Goal: Information Seeking & Learning: Check status

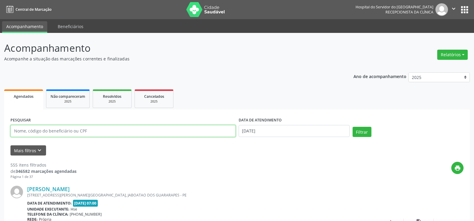
drag, startPoint x: 106, startPoint y: 126, endPoint x: 106, endPoint y: 132, distance: 6.0
click at [106, 126] on input "text" at bounding box center [122, 131] width 225 height 12
click at [153, 103] on div "2025" at bounding box center [154, 101] width 30 height 4
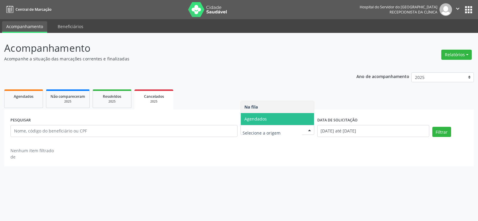
click at [274, 123] on span "Agendados" at bounding box center [277, 119] width 73 height 12
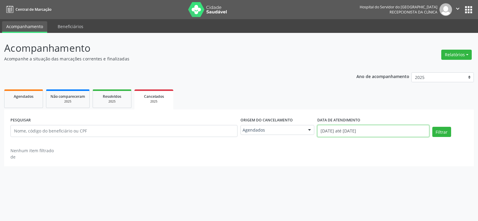
click at [383, 131] on input "[DATE] até [DATE]" at bounding box center [373, 131] width 112 height 12
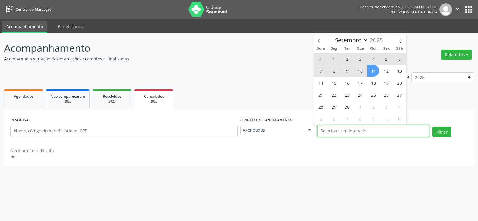
select select "0"
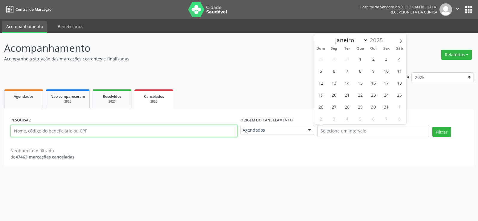
click at [43, 128] on input "text" at bounding box center [123, 131] width 227 height 12
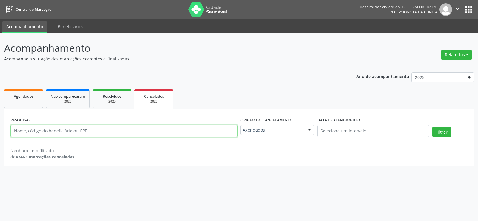
paste input "[PERSON_NAME]"
click at [43, 128] on input "[PERSON_NAME]" at bounding box center [123, 131] width 227 height 12
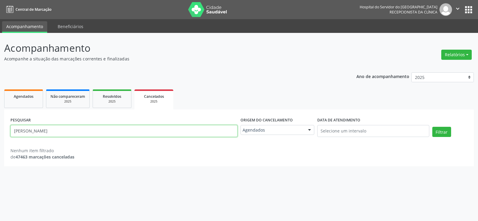
click at [43, 128] on input "[PERSON_NAME]" at bounding box center [123, 131] width 227 height 12
click at [127, 143] on div "Nenhum item filtrado de 47463 marcações canceladas" at bounding box center [238, 150] width 457 height 19
click at [131, 148] on div "Nenhum item filtrado de 47463 marcações canceladas" at bounding box center [238, 153] width 457 height 13
click at [123, 128] on input "[PERSON_NAME]" at bounding box center [123, 131] width 227 height 12
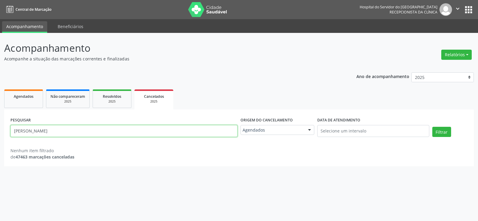
click at [123, 128] on input "[PERSON_NAME]" at bounding box center [123, 131] width 227 height 12
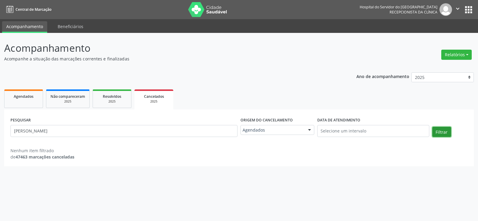
click at [435, 134] on button "Filtrar" at bounding box center [442, 132] width 19 height 10
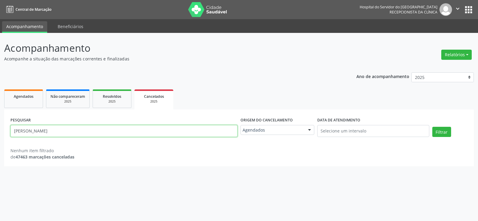
click at [133, 132] on input "[PERSON_NAME]" at bounding box center [123, 131] width 227 height 12
paste input "[PERSON_NAME]"
click at [433, 127] on button "Filtrar" at bounding box center [442, 132] width 19 height 10
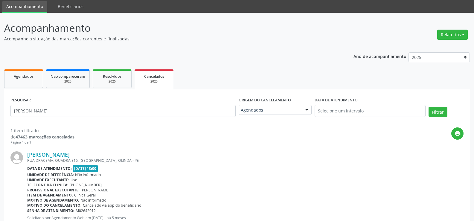
scroll to position [45, 0]
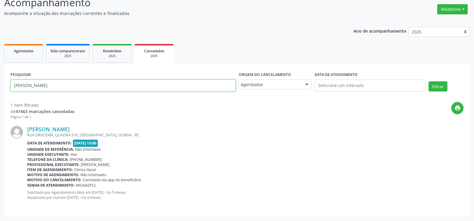
click at [143, 86] on input "[PERSON_NAME]" at bounding box center [122, 86] width 225 height 12
paste input "[PERSON_NAME]"
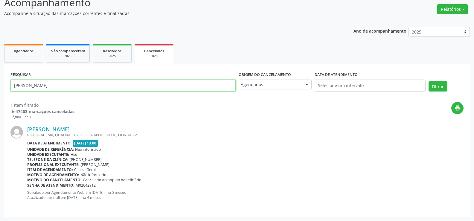
click at [428, 81] on button "Filtrar" at bounding box center [437, 86] width 19 height 10
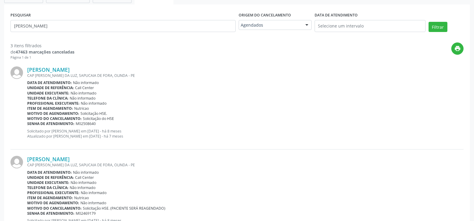
scroll to position [0, 0]
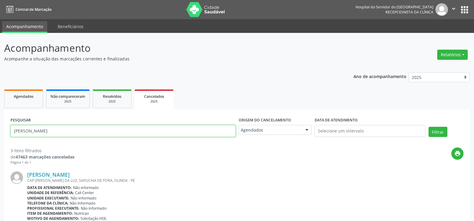
click at [115, 135] on input "[PERSON_NAME]" at bounding box center [122, 131] width 225 height 12
paste input "[PERSON_NAME]"
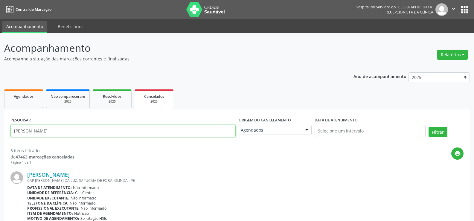
click at [428, 127] on button "Filtrar" at bounding box center [437, 132] width 19 height 10
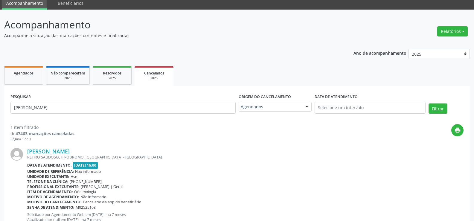
scroll to position [45, 0]
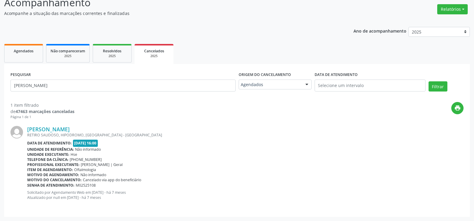
click at [129, 93] on div "PESQUISAR [PERSON_NAME]" at bounding box center [123, 82] width 228 height 25
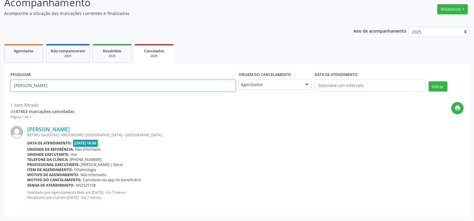
click at [127, 86] on input "[PERSON_NAME]" at bounding box center [122, 86] width 225 height 12
paste input "[PERSON_NAME] [PERSON_NAME]"
type input "[PERSON_NAME] [PERSON_NAME]"
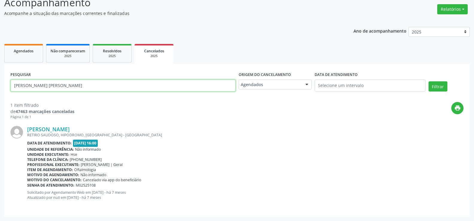
click at [428, 81] on button "Filtrar" at bounding box center [437, 86] width 19 height 10
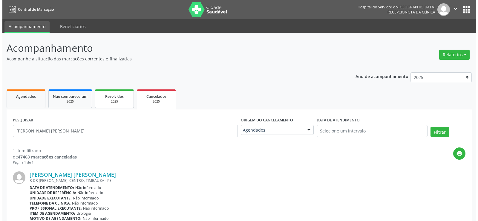
scroll to position [44, 0]
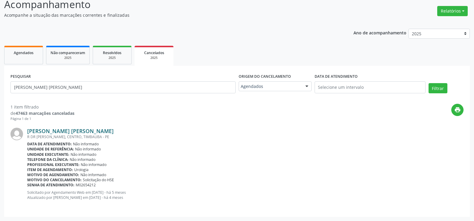
click at [89, 128] on link "[PERSON_NAME] [PERSON_NAME]" at bounding box center [70, 131] width 86 height 7
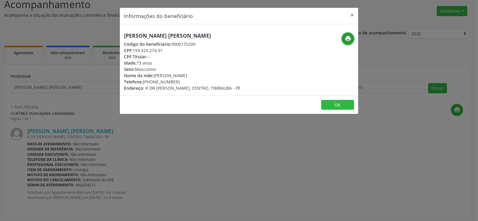
click at [346, 43] on button "print" at bounding box center [348, 39] width 12 height 12
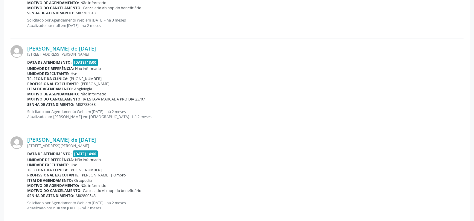
scroll to position [1337, 0]
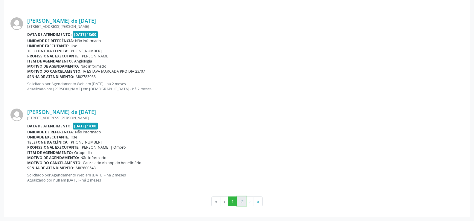
click at [238, 203] on button "2" at bounding box center [241, 201] width 9 height 10
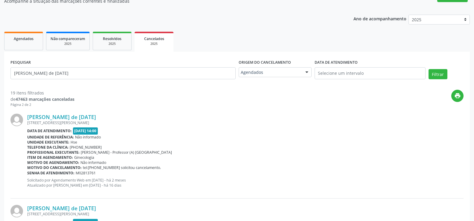
scroll to position [0, 0]
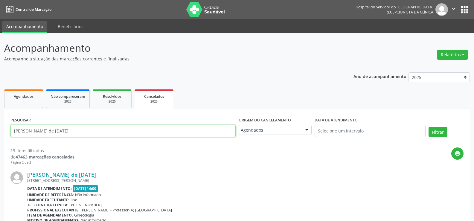
click at [46, 128] on input "[PERSON_NAME] de [DATE]" at bounding box center [122, 131] width 225 height 12
click at [46, 128] on input "Ana Elizabeth Reis de Nadal" at bounding box center [122, 131] width 225 height 12
paste input "Ivanise Moreira Feliciano"
click at [428, 127] on button "Filtrar" at bounding box center [437, 132] width 19 height 10
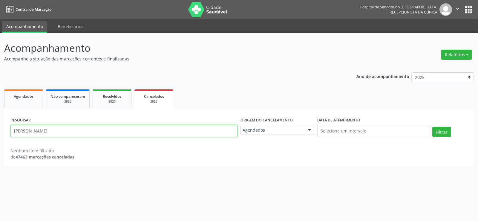
click at [128, 134] on input "Ivanise Moreira Feliciano" at bounding box center [123, 131] width 227 height 12
paste input "Florisdete Maria Teixeira Ribeir"
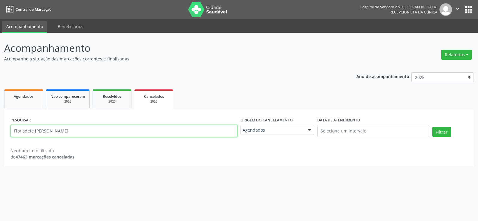
click at [433, 127] on button "Filtrar" at bounding box center [442, 132] width 19 height 10
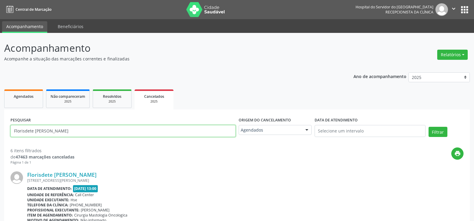
click at [113, 132] on input "Florisdete Maria Teixeira Ribeiro" at bounding box center [122, 131] width 225 height 12
paste input "Marcia Maria da Silva Oliveira"
click at [428, 127] on button "Filtrar" at bounding box center [437, 132] width 19 height 10
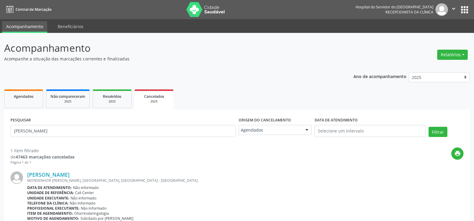
scroll to position [44, 0]
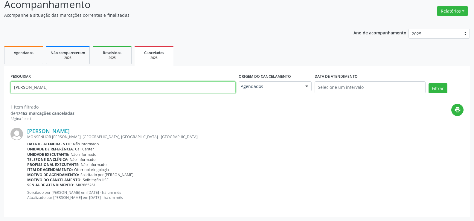
click at [119, 86] on input "Marcia Maria da Silva Oliveira" at bounding box center [122, 87] width 225 height 12
paste input "Andrey Eugenio Duarte Gomes"
click at [428, 83] on button "Filtrar" at bounding box center [437, 88] width 19 height 10
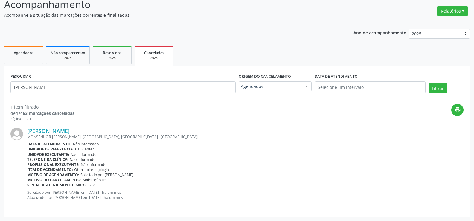
scroll to position [0, 0]
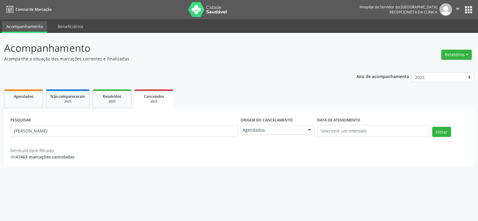
click at [127, 139] on div "PESQUISAR Andrey Eugenio Duarte Gomes" at bounding box center [124, 128] width 230 height 25
click at [125, 127] on input "Andrey Eugenio Duarte Gomes" at bounding box center [123, 131] width 227 height 12
paste input "Maria Jose de Oliveira Silva"
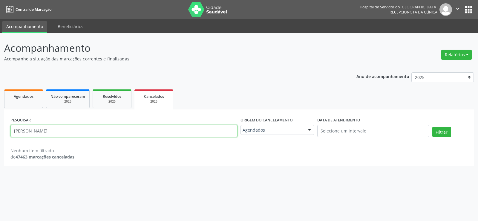
click at [433, 127] on button "Filtrar" at bounding box center [442, 132] width 19 height 10
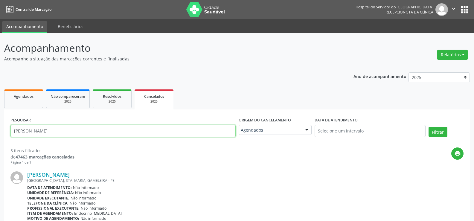
click at [135, 132] on input "Maria Jose de Oliveira Silva" at bounding box center [122, 131] width 225 height 12
paste input "lene Pedro dos Santos"
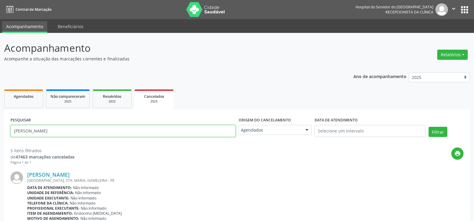
click at [428, 127] on button "Filtrar" at bounding box center [437, 132] width 19 height 10
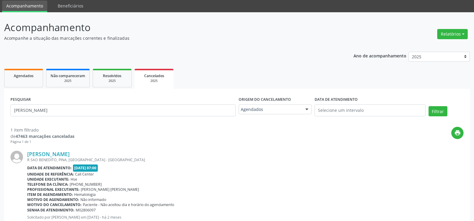
scroll to position [40, 0]
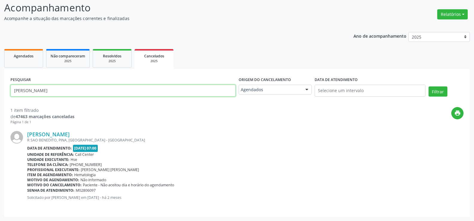
click at [112, 87] on input "Marilene Pedro dos Santos" at bounding box center [122, 91] width 225 height 12
paste input "Andreza Ribeiro Tavare"
click at [428, 86] on button "Filtrar" at bounding box center [437, 91] width 19 height 10
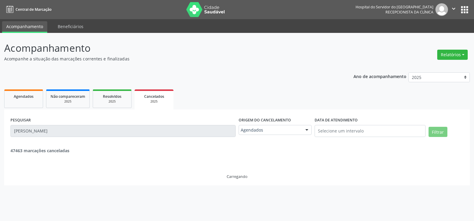
scroll to position [0, 0]
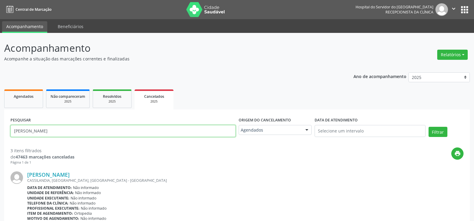
click at [149, 126] on input "Andreza Ribeiro Tavares" at bounding box center [122, 131] width 225 height 12
paste input "GILSON SEBASTIAO DA SILVA"
type input "GILSON SEBASTIAO DA SILVA"
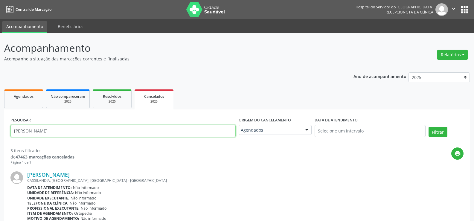
click at [428, 127] on button "Filtrar" at bounding box center [437, 132] width 19 height 10
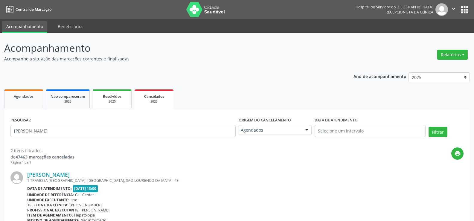
click at [107, 100] on div "2025" at bounding box center [112, 101] width 30 height 4
select select "8"
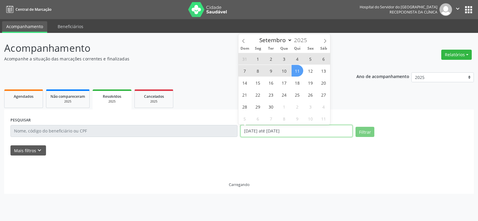
click at [284, 134] on input "[DATE] até [DATE]" at bounding box center [297, 131] width 112 height 12
select select "0"
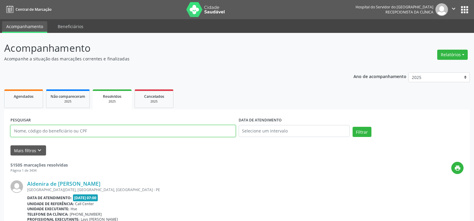
click at [124, 130] on input "text" at bounding box center [122, 131] width 225 height 12
paste input "GILSON SEBASTIAO DA SILVA"
type input "GILSON SEBASTIAO DA SILVA"
click at [352, 127] on button "Filtrar" at bounding box center [361, 132] width 19 height 10
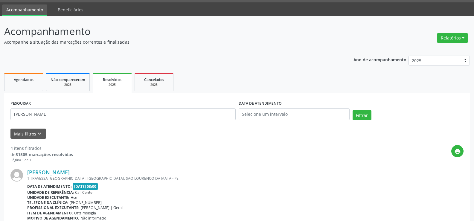
scroll to position [14, 0]
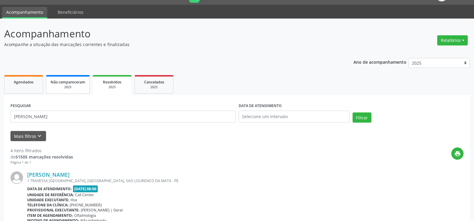
click at [71, 93] on link "Não compareceram 2025" at bounding box center [68, 84] width 44 height 19
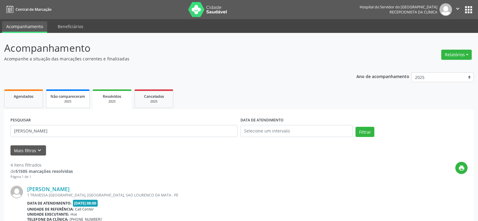
select select "8"
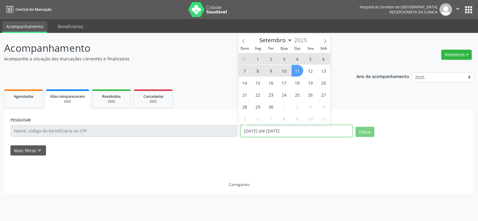
click at [284, 128] on input "[DATE] até [DATE]" at bounding box center [297, 131] width 112 height 12
select select "0"
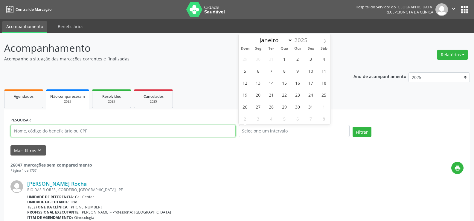
click at [107, 132] on input "text" at bounding box center [122, 131] width 225 height 12
paste input "GILSON SEBASTIAO DA SILVA"
type input "GILSON SEBASTIAO DA SILVA"
click at [352, 127] on button "Filtrar" at bounding box center [361, 132] width 19 height 10
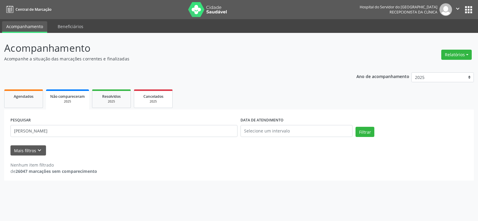
click at [159, 97] on span "Cancelados" at bounding box center [153, 96] width 20 height 5
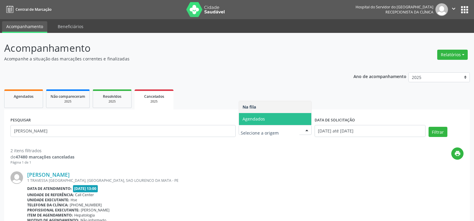
click at [281, 114] on span "Agendados" at bounding box center [275, 119] width 72 height 12
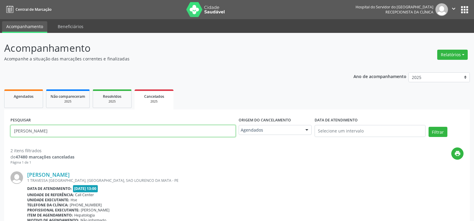
click at [94, 130] on input "GILSON SEBASTIAO DA SILVA" at bounding box center [122, 131] width 225 height 12
paste input "Kelly Andrade da Silva"
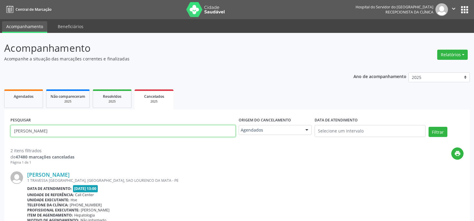
click at [428, 127] on button "Filtrar" at bounding box center [437, 132] width 19 height 10
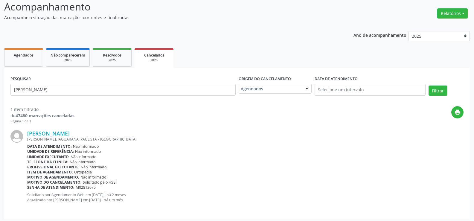
scroll to position [44, 0]
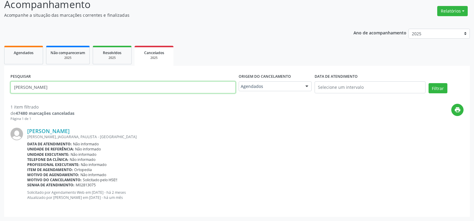
click at [117, 89] on input "Kelly Andrade da Silva" at bounding box center [122, 87] width 225 height 12
paste input "Daniel Barbosa"
click at [428, 83] on button "Filtrar" at bounding box center [437, 88] width 19 height 10
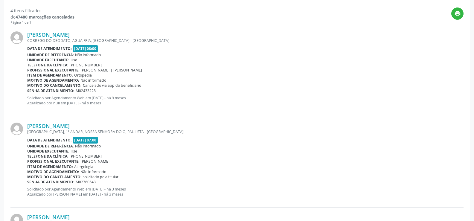
scroll to position [0, 0]
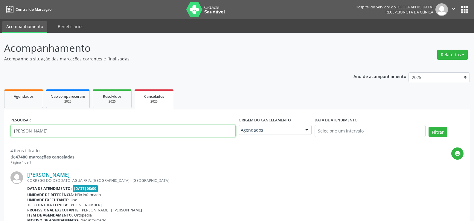
click at [72, 135] on input "Daniel Barbosa da Silva" at bounding box center [122, 131] width 225 height 12
paste input "Maria da Soledade Barbosa de Melo"
type input "Maria da Soledade Barbosa de Melo"
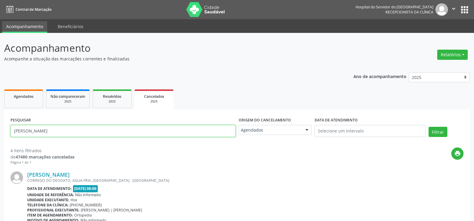
click at [428, 127] on button "Filtrar" at bounding box center [437, 132] width 19 height 10
click at [111, 94] on span "Resolvidos" at bounding box center [112, 96] width 19 height 5
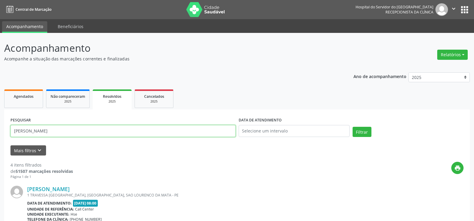
click at [198, 131] on input "GILSON SEBASTIAO DA SILVA" at bounding box center [122, 131] width 225 height 12
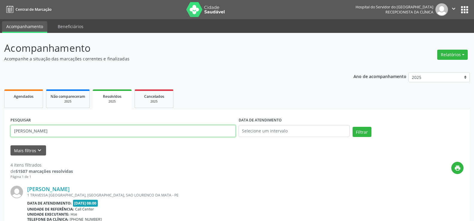
paste input "Maria da Soledade Barbosa de Melo"
type input "Maria da Soledade Barbosa de Melo"
click at [352, 127] on button "Filtrar" at bounding box center [361, 132] width 19 height 10
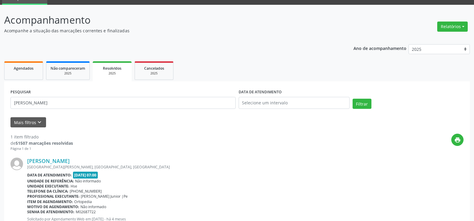
scroll to position [55, 0]
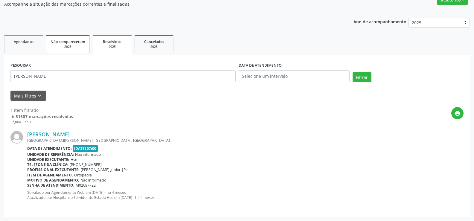
click at [72, 42] on span "Não compareceram" at bounding box center [68, 41] width 35 height 5
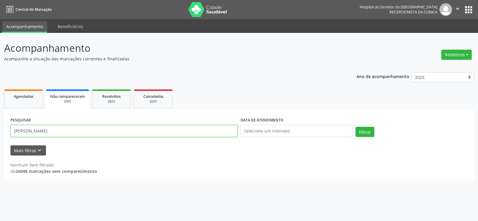
click at [195, 127] on input "GILSON SEBASTIAO DA SILVA" at bounding box center [123, 131] width 227 height 12
paste input "Maria da Soledade Barbosa de Melo"
type input "Maria da Soledade Barbosa de Melo"
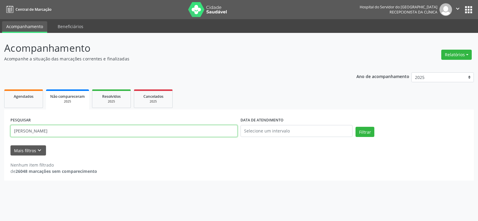
click at [356, 127] on button "Filtrar" at bounding box center [365, 132] width 19 height 10
click at [157, 98] on span "Cancelados" at bounding box center [153, 96] width 20 height 5
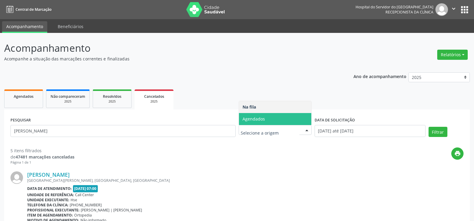
click at [270, 119] on span "Agendados" at bounding box center [275, 119] width 72 height 12
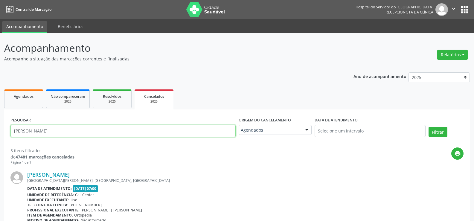
click at [114, 127] on input "Maria da Soledade Barbosa de Melo" at bounding box center [122, 131] width 225 height 12
paste input "Josias Josafa do Nasciment"
type input "Josias Josafa do Nascimento"
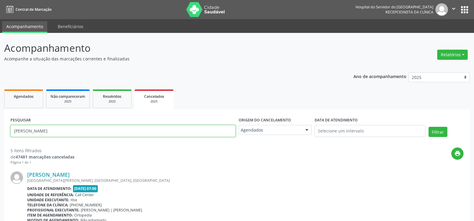
click at [428, 127] on button "Filtrar" at bounding box center [437, 132] width 19 height 10
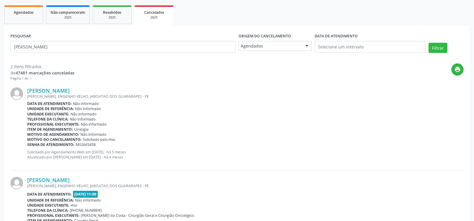
scroll to position [75, 0]
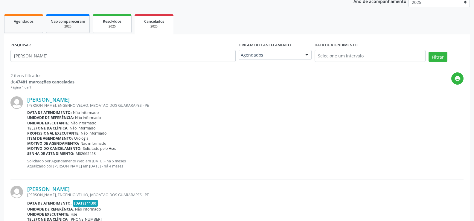
click at [110, 16] on link "Resolvidos 2025" at bounding box center [112, 23] width 39 height 19
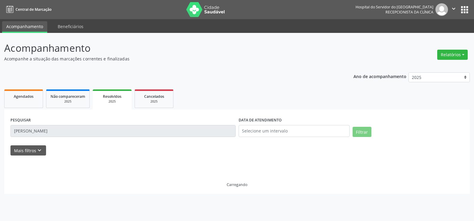
scroll to position [0, 0]
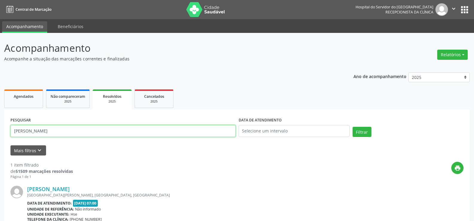
click at [97, 129] on input "Maria da Soledade Barbosa de Melo" at bounding box center [122, 131] width 225 height 12
paste input "Josias Josafa do Nasciment"
type input "Josias Josafa do Nascimento"
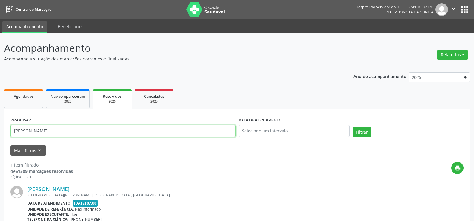
click at [352, 127] on button "Filtrar" at bounding box center [361, 132] width 19 height 10
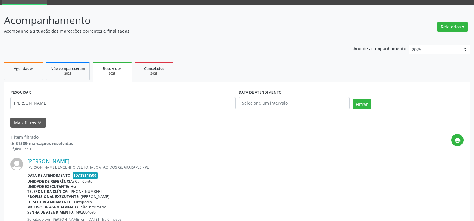
scroll to position [55, 0]
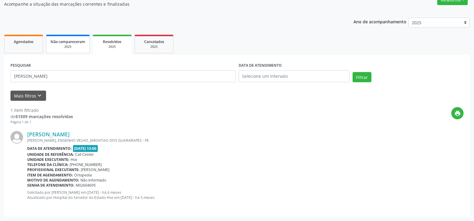
click at [71, 50] on link "Não compareceram 2025" at bounding box center [68, 44] width 44 height 19
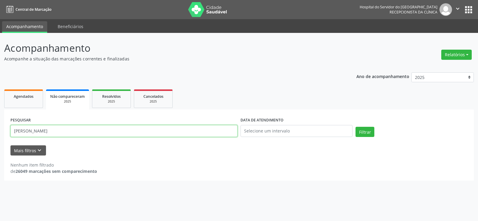
click at [135, 128] on input "Maria da Soledade Barbosa de Melo" at bounding box center [123, 131] width 227 height 12
paste input "Josias Josafa do Nasciment"
click at [356, 127] on button "Filtrar" at bounding box center [365, 132] width 19 height 10
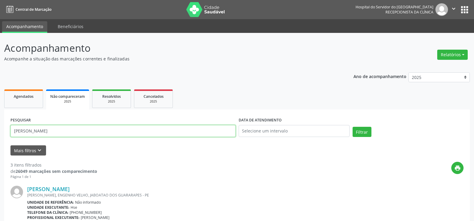
click at [132, 130] on input "Josias Josafa do Nascimento" at bounding box center [122, 131] width 225 height 12
paste input "Eurico Jorge Campelo Cabral"
type input "Eurico Jorge Campelo Cabral"
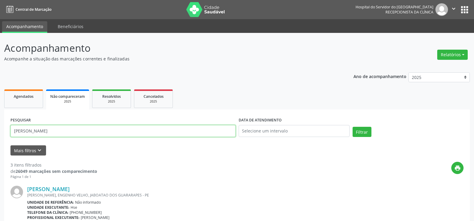
click at [352, 127] on button "Filtrar" at bounding box center [361, 132] width 19 height 10
click at [105, 98] on span "Resolvidos" at bounding box center [111, 96] width 19 height 5
click at [51, 133] on input "Josias Josafa do Nascimento" at bounding box center [122, 131] width 225 height 12
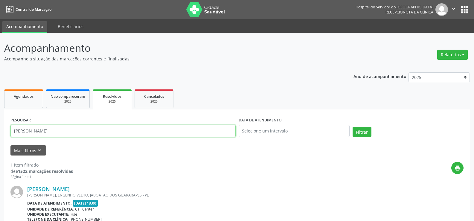
paste input "Eurico Jorge Campelo Cabral"
type input "Eurico Jorge Campelo Cabral"
click at [352, 127] on button "Filtrar" at bounding box center [361, 132] width 19 height 10
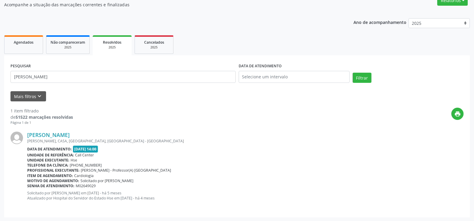
scroll to position [55, 0]
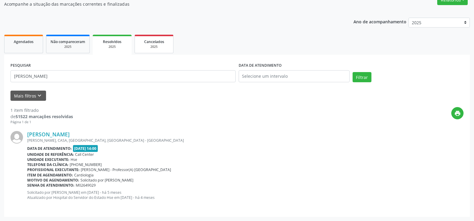
click at [142, 45] on div "2025" at bounding box center [154, 47] width 30 height 4
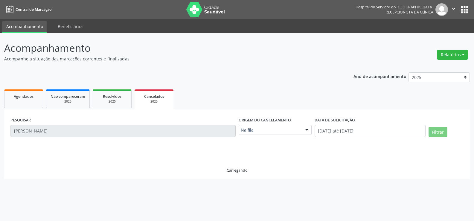
scroll to position [0, 0]
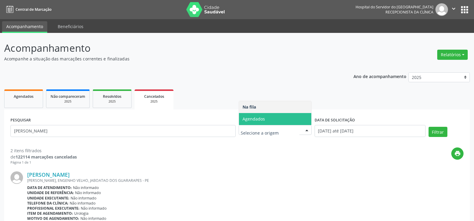
click at [254, 112] on span "Na fila" at bounding box center [275, 107] width 72 height 12
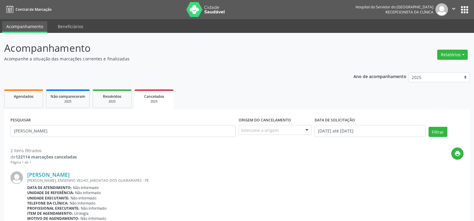
click at [126, 124] on div "PESQUISAR Josias Josafa do Nascimento" at bounding box center [123, 128] width 228 height 25
click at [124, 129] on input "Josias Josafa do Nascimento" at bounding box center [122, 131] width 225 height 12
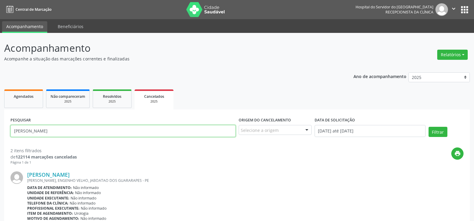
paste input "Eurico Jorge Campelo Cabral"
click at [428, 127] on button "Filtrar" at bounding box center [437, 132] width 19 height 10
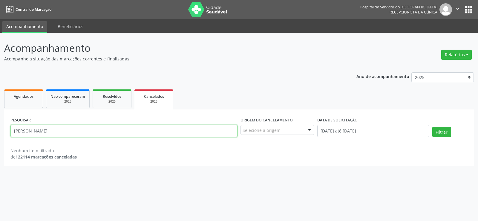
click at [108, 136] on input "Eurico Jorge Campelo Cabral" at bounding box center [123, 131] width 227 height 12
paste input "Kilma Ladjane Barbosa da Silva"
click at [433, 127] on button "Filtrar" at bounding box center [442, 132] width 19 height 10
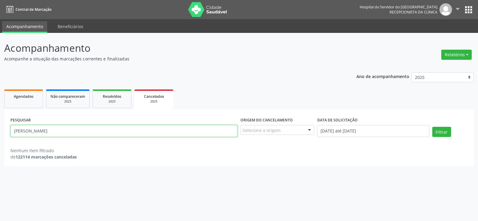
click at [111, 132] on input "Kilma Ladjane Barbosa da Silva" at bounding box center [123, 131] width 227 height 12
paste input "Severina Barbosa de Arrud"
type input "Severina Barbosa de Arruda"
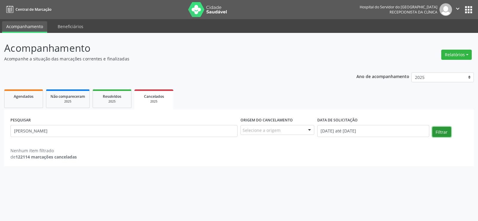
click at [441, 133] on button "Filtrar" at bounding box center [442, 132] width 19 height 10
click at [104, 93] on div "Resolvidos" at bounding box center [112, 96] width 30 height 6
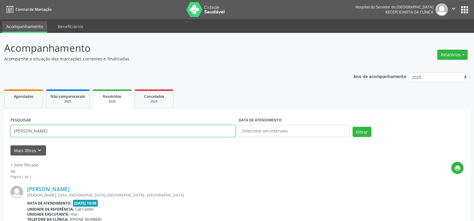
click at [120, 133] on input "Eurico Jorge Campelo Cabral" at bounding box center [122, 131] width 225 height 12
paste input "Severina Barbosa de Arruda"
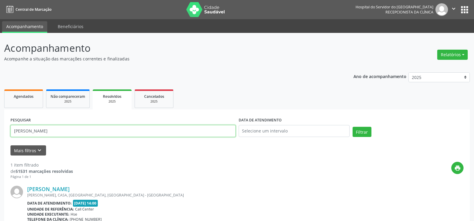
type input "Severina Barbosa de Arruda"
click at [352, 127] on button "Filtrar" at bounding box center [361, 132] width 19 height 10
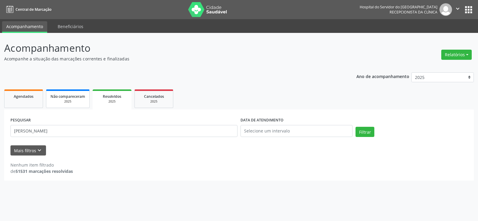
click at [61, 90] on link "Não compareceram 2025" at bounding box center [68, 98] width 44 height 19
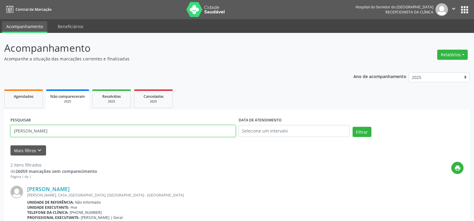
click at [111, 129] on input "Eurico Jorge Campelo Cabral" at bounding box center [122, 131] width 225 height 12
paste input "Severina Barbosa de Arruda"
type input "Severina Barbosa de Arruda"
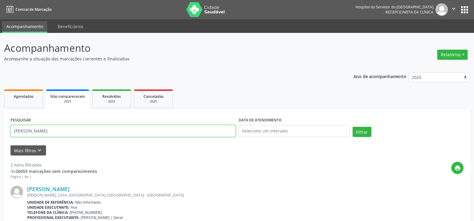
click at [352, 127] on button "Filtrar" at bounding box center [361, 132] width 19 height 10
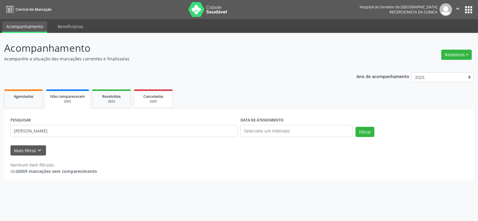
click at [152, 98] on span "Cancelados" at bounding box center [153, 96] width 20 height 5
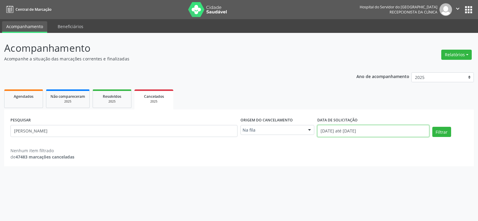
click at [330, 131] on input "[DATE] até [DATE]" at bounding box center [373, 131] width 112 height 12
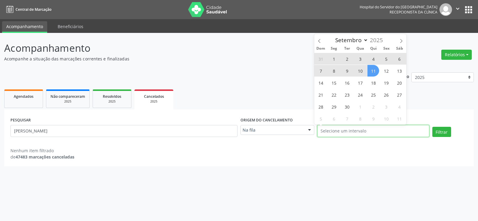
select select "0"
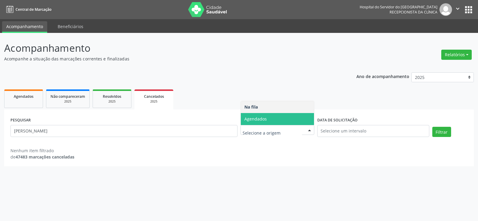
click at [276, 121] on span "Agendados" at bounding box center [277, 119] width 73 height 12
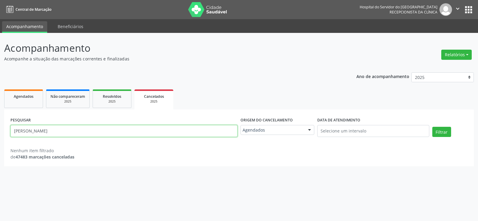
click at [72, 131] on input "Severina Barbosa de Arruda" at bounding box center [123, 131] width 227 height 12
paste input "Matildes Vidal Amazonas"
click at [433, 127] on button "Filtrar" at bounding box center [442, 132] width 19 height 10
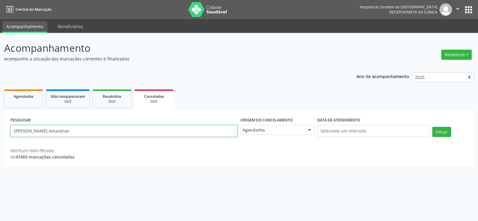
click at [120, 135] on input "Matildes Vidal Amazonas" at bounding box center [123, 131] width 227 height 12
drag, startPoint x: 120, startPoint y: 135, endPoint x: 116, endPoint y: 137, distance: 3.5
click at [120, 135] on input "Matildes Vidal Amazonas" at bounding box center [123, 131] width 227 height 12
paste input "VIVIAN KELLY BARBOSA DE LIMA DE OLIVEIRA"
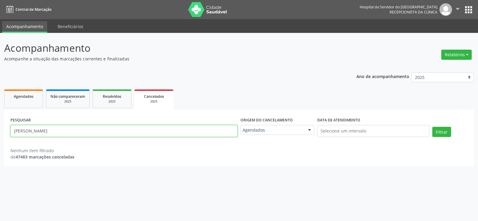
click at [433, 127] on button "Filtrar" at bounding box center [442, 132] width 19 height 10
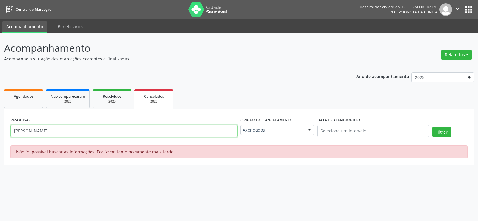
click at [115, 126] on input "VIVIAN KELLY BARBOSA DE LIMA DE OLIVEIRA" at bounding box center [123, 131] width 227 height 12
paste input "Matildes Vidal Amazonas"
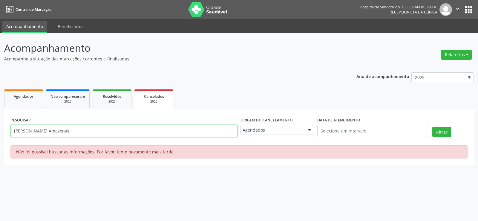
click at [433, 127] on button "Filtrar" at bounding box center [442, 132] width 19 height 10
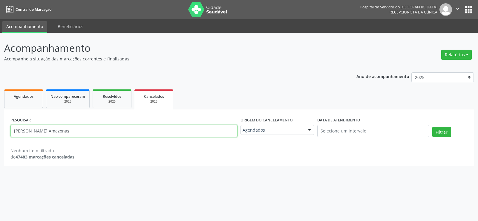
click at [108, 128] on input "Matildes Vidal Amazonas" at bounding box center [123, 131] width 227 height 12
paste input "Elizabete Maria da Silva"
click at [433, 127] on button "Filtrar" at bounding box center [442, 132] width 19 height 10
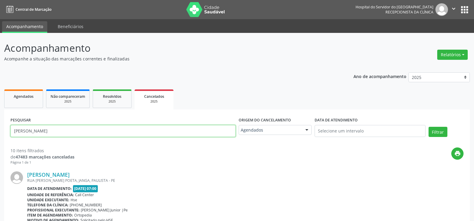
click at [81, 134] on input "Elizabete Maria da Silva" at bounding box center [122, 131] width 225 height 12
paste input "VERONICA NASCIMENTO CUNHA DA SOLEDADE"
click at [428, 127] on button "Filtrar" at bounding box center [437, 132] width 19 height 10
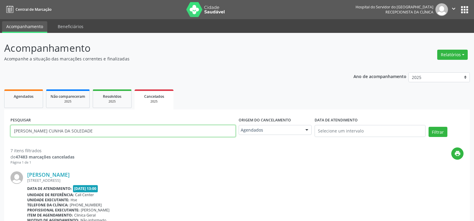
click at [132, 127] on input "VERONICA NASCIMENTO CUNHA DA SOLEDADE" at bounding box center [122, 131] width 225 height 12
paste input "Viviane de Cassia Bezerra da Costa"
click at [132, 127] on input "VERONICA NASCIMENTO CUNHA DA Viviane de Cassia Bezerra da Costa" at bounding box center [122, 131] width 225 height 12
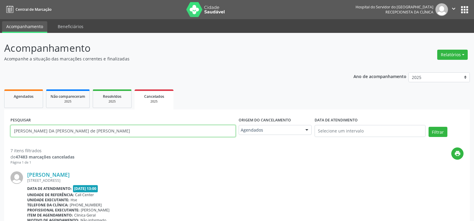
click at [132, 127] on input "VERONICA NASCIMENTO CUNHA DA Viviane de Cassia Bezerra da Costa" at bounding box center [122, 131] width 225 height 12
paste input "text"
click at [428, 127] on button "Filtrar" at bounding box center [437, 132] width 19 height 10
click at [133, 132] on input "Viviane de Cassia Bezerra da Costa" at bounding box center [122, 131] width 225 height 12
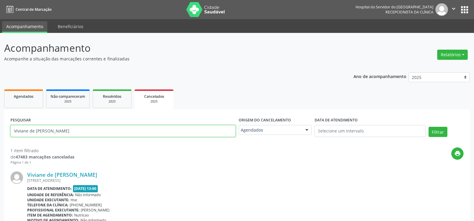
click at [133, 132] on input "Viviane de Cassia Bezerra da Costa" at bounding box center [122, 131] width 225 height 12
paste input "Lucia de Fatima Leite Bezerra Brito Ramos"
click at [428, 127] on button "Filtrar" at bounding box center [437, 132] width 19 height 10
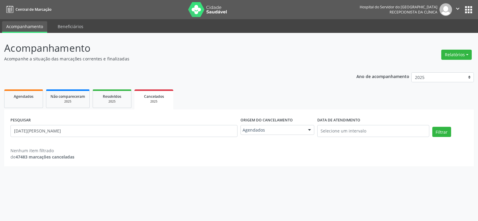
click at [139, 145] on div "Nenhum item filtrado de 47483 marcações canceladas" at bounding box center [238, 150] width 457 height 19
click at [132, 132] on input "Lucia de Fatima Leite Bezerra Brito Ramos" at bounding box center [123, 131] width 227 height 12
paste input "Suely Fernandes Gome"
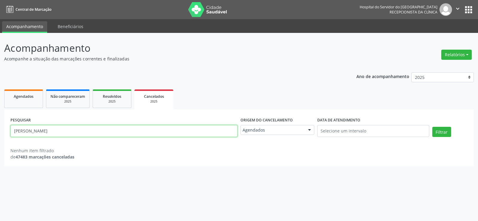
click at [433, 127] on button "Filtrar" at bounding box center [442, 132] width 19 height 10
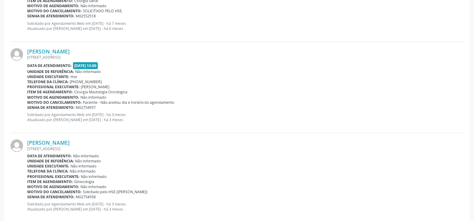
scroll to position [15, 0]
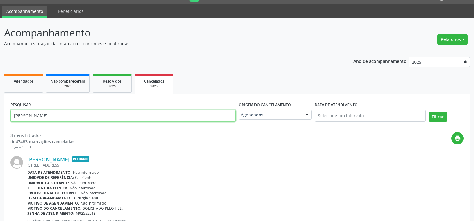
click at [101, 118] on input "Suely Fernandes Gomes" at bounding box center [122, 116] width 225 height 12
paste input "Luciana Alves do Nascimento Sena"
click at [428, 111] on button "Filtrar" at bounding box center [437, 116] width 19 height 10
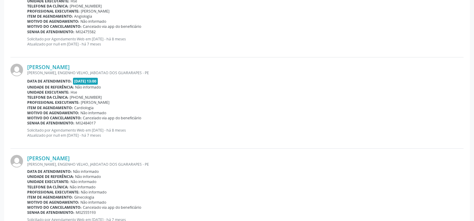
scroll to position [0, 0]
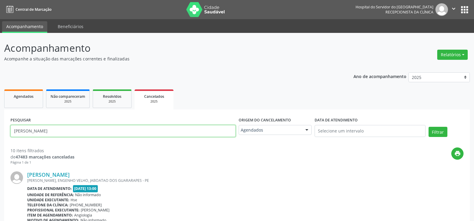
click at [78, 133] on input "Luciana Alves do Nascimento Sena" at bounding box center [122, 131] width 225 height 12
paste input "Maria Madalena Barbosa de Medeiros"
click at [428, 127] on button "Filtrar" at bounding box center [437, 132] width 19 height 10
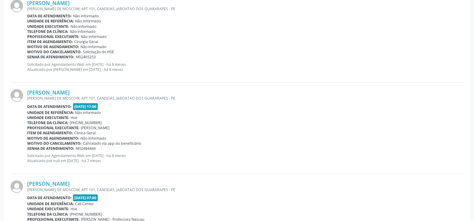
scroll to position [82, 0]
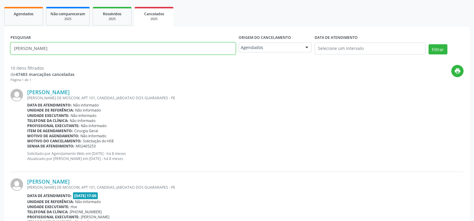
click at [100, 51] on input "Maria Madalena Barbosa de Medeiros" at bounding box center [122, 48] width 225 height 12
paste input "Aline Magna Gomes Pina"
click at [428, 44] on button "Filtrar" at bounding box center [437, 49] width 19 height 10
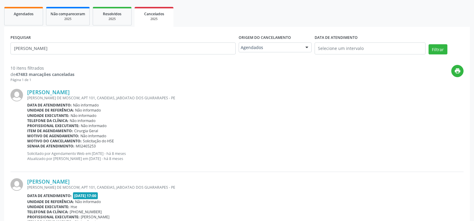
scroll to position [0, 0]
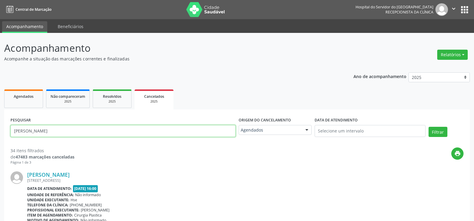
click at [143, 129] on input "Aline Magna Gomes Pina" at bounding box center [122, 131] width 225 height 12
paste input "9000385507"
click at [428, 127] on button "Filtrar" at bounding box center [437, 132] width 19 height 10
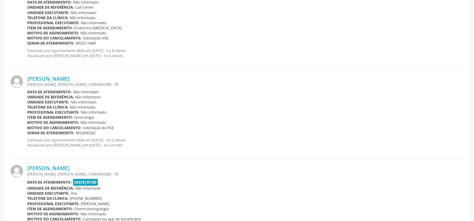
scroll to position [224, 0]
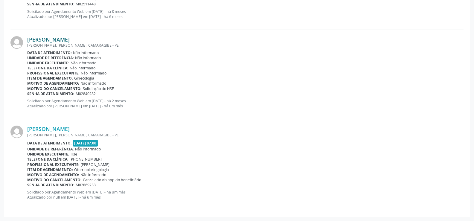
click at [57, 38] on link "Maria Jose Bezerra" at bounding box center [48, 39] width 42 height 7
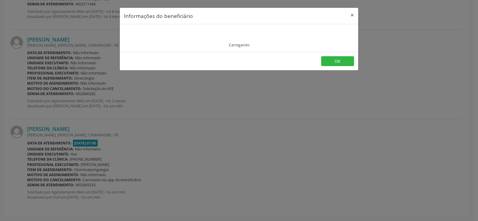
click at [207, 35] on div "Carregando" at bounding box center [239, 37] width 230 height 19
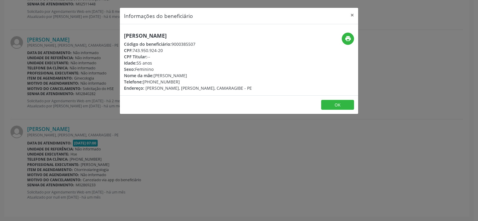
click at [187, 34] on h5 "Maria Jose Bezerra" at bounding box center [188, 36] width 128 height 6
copy div "Maria Jose Bezerra"
click at [80, 137] on div "Informações do beneficiário × Maria Jose Bezerra Código do beneficiário: 900038…" at bounding box center [239, 110] width 478 height 221
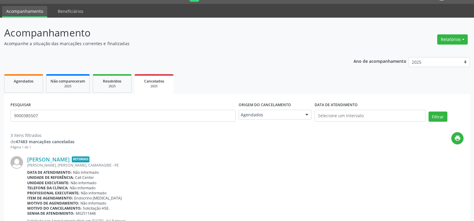
scroll to position [0, 0]
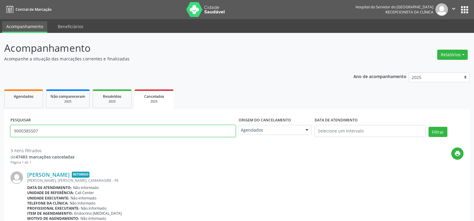
click at [103, 130] on input "9000385507" at bounding box center [122, 131] width 225 height 12
paste input "Maria da Paixao Renepont Araujo"
click at [428, 127] on button "Filtrar" at bounding box center [437, 132] width 19 height 10
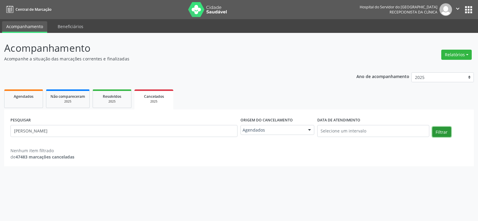
click at [449, 133] on button "Filtrar" at bounding box center [442, 132] width 19 height 10
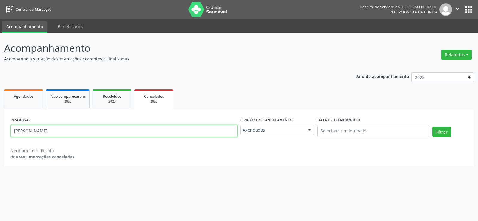
click at [144, 126] on input "Maria da Paixao Renepont Araujo" at bounding box center [123, 131] width 227 height 12
paste input "Cosme Gilberto Dario do Silva"
click at [433, 127] on button "Filtrar" at bounding box center [442, 132] width 19 height 10
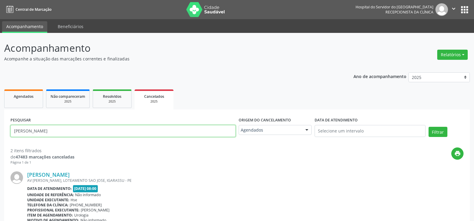
click at [104, 135] on input "Cosme Gilberto Dario do Silva" at bounding box center [122, 131] width 225 height 12
paste input "Paulo de Paula Cavalcanti"
click at [428, 127] on button "Filtrar" at bounding box center [437, 132] width 19 height 10
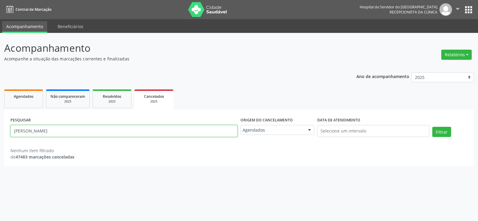
click at [113, 134] on input "Paulo de Paula Cavalcanti" at bounding box center [123, 131] width 227 height 12
paste input "MARIA DE LOURDES DA SILVA VIEIRA"
click at [433, 127] on button "Filtrar" at bounding box center [442, 132] width 19 height 10
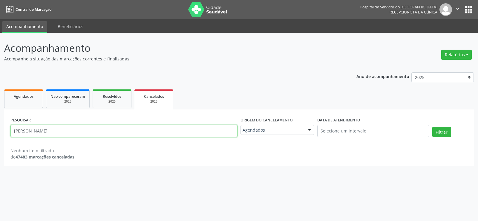
click at [115, 132] on input "MARIA DE LOURDES DA SILVA VIEIRA" at bounding box center [123, 131] width 227 height 12
paste input "Joseane Ribeiro Soares"
click at [433, 127] on button "Filtrar" at bounding box center [442, 132] width 19 height 10
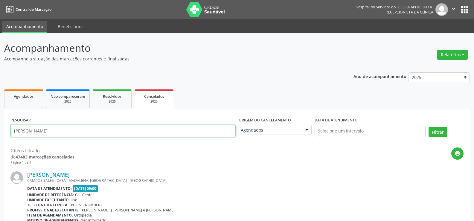
click at [93, 131] on input "Joseane Ribeiro Soares" at bounding box center [122, 131] width 225 height 12
paste input "CLEMENCEAU ANTONIO ALVES DE BARROS"
click at [428, 127] on button "Filtrar" at bounding box center [437, 132] width 19 height 10
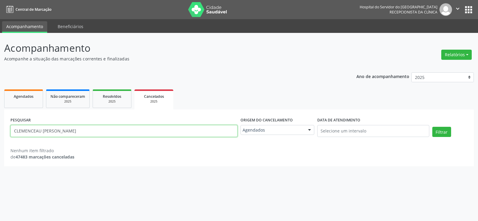
click at [134, 133] on input "CLEMENCEAU ANTONIO ALVES DE BARROS" at bounding box center [123, 131] width 227 height 12
paste input "Anizio Tiago Alencar"
click at [433, 127] on button "Filtrar" at bounding box center [442, 132] width 19 height 10
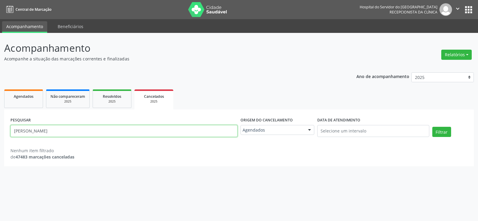
click at [125, 129] on input "Anizio Tiago Alencar" at bounding box center [123, 131] width 227 height 12
paste input "Jose Batista Alves Junio"
click at [433, 127] on button "Filtrar" at bounding box center [442, 132] width 19 height 10
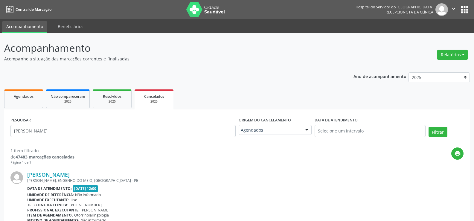
scroll to position [45, 0]
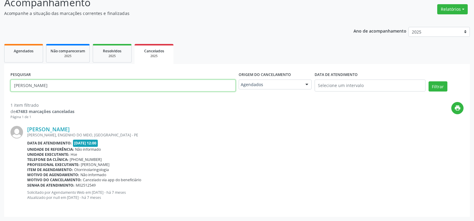
click at [126, 85] on input "Jose Batista Alves Junior" at bounding box center [122, 86] width 225 height 12
paste input "LUCIO FLAVIO NERI DA COSTA"
type input "LUCIO FLAVIO NERI DA COSTA"
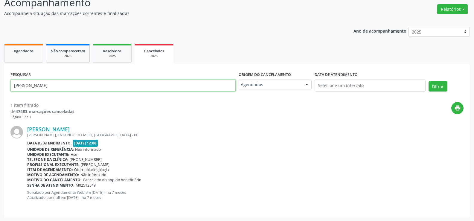
click at [428, 81] on button "Filtrar" at bounding box center [437, 86] width 19 height 10
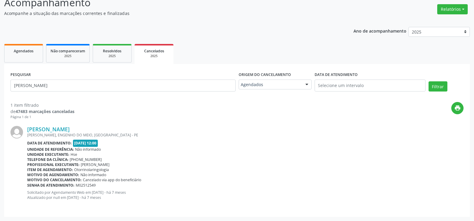
scroll to position [0, 0]
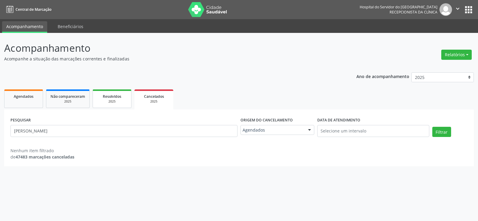
click at [131, 103] on link "Resolvidos 2025" at bounding box center [112, 98] width 39 height 19
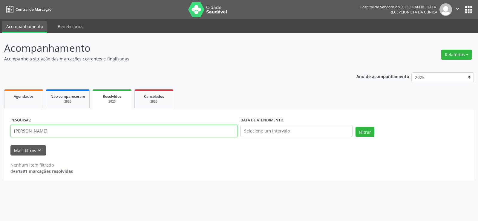
click at [163, 132] on input "Severina Barbosa de Arruda" at bounding box center [123, 131] width 227 height 12
paste input "LUCIO FLAVIO NERI DA COSTA"
type input "LUCIO FLAVIO NERI DA COSTA"
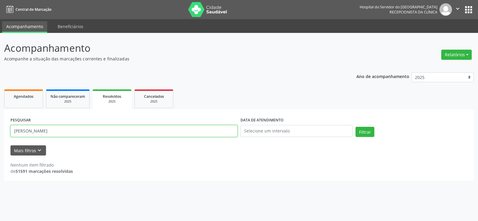
click at [356, 127] on button "Filtrar" at bounding box center [365, 132] width 19 height 10
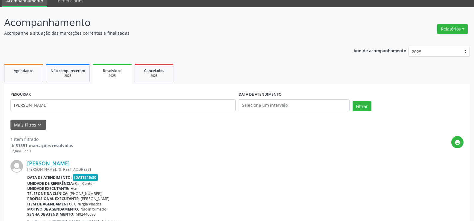
scroll to position [55, 0]
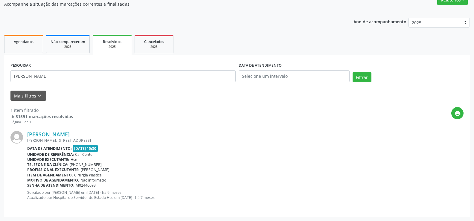
click at [83, 30] on div "Ano de acompanhamento 2025 2024 2023 2022 2021 Agendados Não compareceram 2025 …" at bounding box center [236, 115] width 465 height 204
click at [78, 50] on link "Não compareceram 2025" at bounding box center [68, 44] width 44 height 19
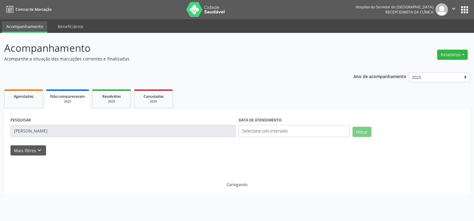
scroll to position [0, 0]
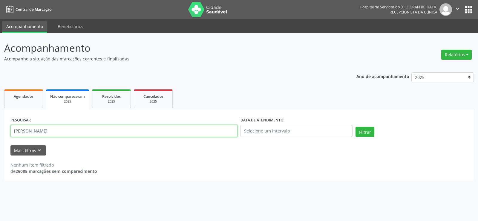
click at [122, 132] on input "Severina Barbosa de Arruda" at bounding box center [123, 131] width 227 height 12
click at [122, 131] on input "Severina Barbosa de Arruda" at bounding box center [123, 131] width 227 height 12
paste input "LUCIO FLAVIO NERI DA COSTA"
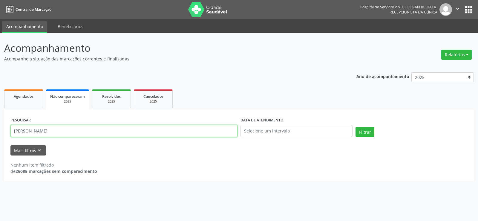
click at [356, 127] on button "Filtrar" at bounding box center [365, 132] width 19 height 10
click at [124, 137] on div "PESQUISAR LUCIO FLAVIO NERI DA COSTA" at bounding box center [124, 128] width 230 height 25
click at [123, 137] on div "PESQUISAR LUCIO FLAVIO NERI DA COSTA" at bounding box center [124, 128] width 230 height 25
click at [122, 131] on input "LUCIO FLAVIO NERI DA COSTA" at bounding box center [123, 131] width 227 height 12
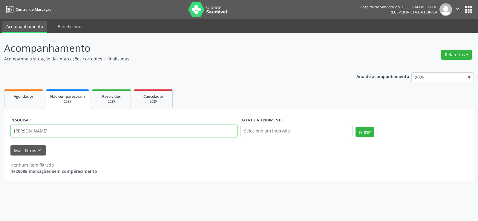
click at [122, 131] on input "LUCIO FLAVIO NERI DA COSTA" at bounding box center [123, 131] width 227 height 12
paste input "(VOL. I,II e III)"
type input "LUCIO FLAVIO NERI DA COSTA"
click at [356, 127] on button "Filtrar" at bounding box center [365, 132] width 19 height 10
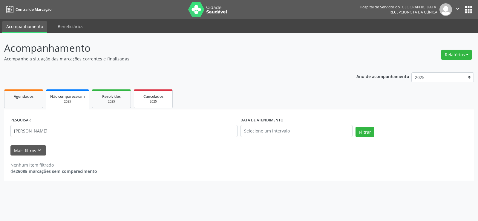
click at [154, 104] on div "2025" at bounding box center [153, 101] width 30 height 4
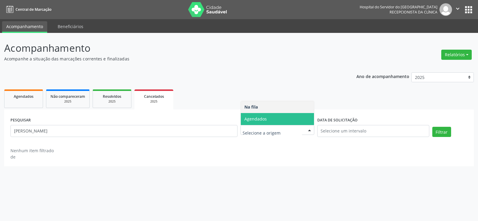
click at [267, 114] on span "Agendados" at bounding box center [277, 119] width 73 height 12
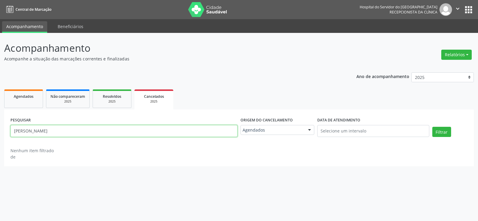
click at [110, 133] on input "LUCIO FLAVIO NERI DA COSTA" at bounding box center [123, 131] width 227 height 12
paste input "EDSON GOMES DE OLIVEIR"
type input "EDSON GOMES DE OLIVEIRA"
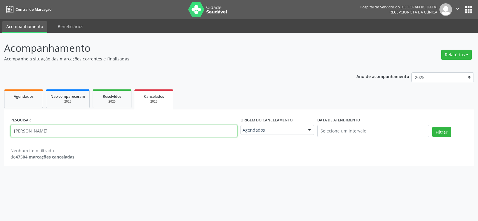
click at [433, 127] on button "Filtrar" at bounding box center [442, 132] width 19 height 10
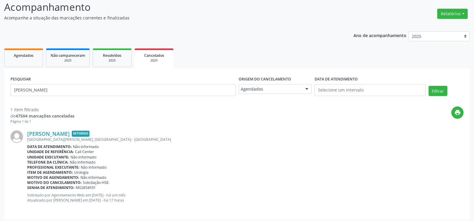
scroll to position [44, 0]
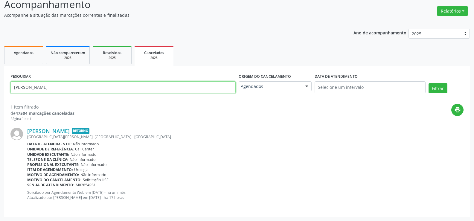
click at [90, 92] on input "EDSON GOMES DE OLIVEIRA" at bounding box center [122, 87] width 225 height 12
click at [120, 53] on span "Resolvidos" at bounding box center [112, 52] width 19 height 5
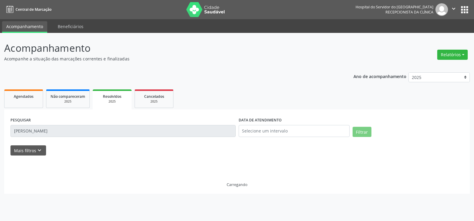
scroll to position [0, 0]
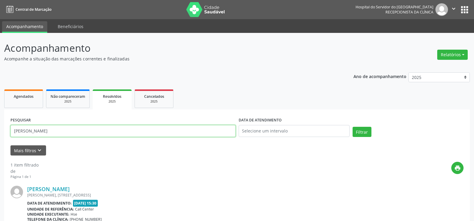
click at [135, 129] on input "LUCIO FLAVIO NERI DA COSTA" at bounding box center [122, 131] width 225 height 12
paste input "EDSON GOMES DE OLIVEIR"
type input "EDSON GOMES DE OLIVEIRA"
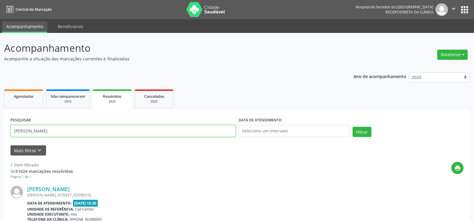
click at [352, 127] on button "Filtrar" at bounding box center [361, 132] width 19 height 10
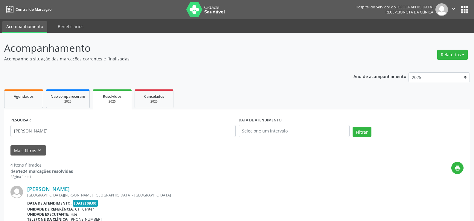
click at [78, 88] on ul "Agendados Não compareceram 2025 Resolvidos 2025 Cancelados 2025" at bounding box center [236, 99] width 465 height 22
click at [79, 98] on span "Não compareceram" at bounding box center [68, 96] width 35 height 5
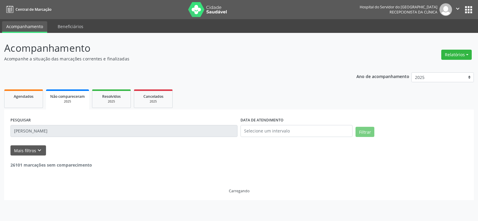
click at [115, 128] on input "LUCIO FLAVIO NERI DA COSTA" at bounding box center [123, 131] width 227 height 12
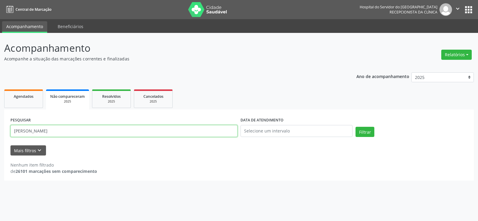
click at [115, 128] on input "LUCIO FLAVIO NERI DA COSTA" at bounding box center [123, 131] width 227 height 12
paste input "EDSON GOMES DE OLIVEIR"
type input "EDSON GOMES DE OLIVEIRA"
click at [356, 127] on button "Filtrar" at bounding box center [365, 132] width 19 height 10
click at [156, 101] on div "2025" at bounding box center [153, 101] width 30 height 4
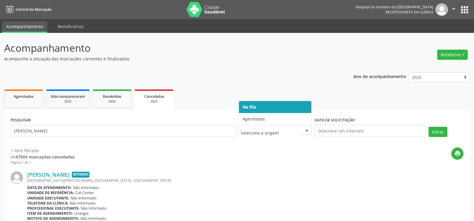
click at [270, 126] on div at bounding box center [275, 130] width 73 height 10
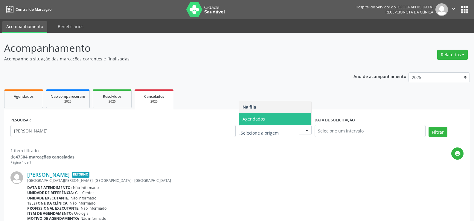
click at [270, 115] on span "Agendados" at bounding box center [275, 119] width 72 height 12
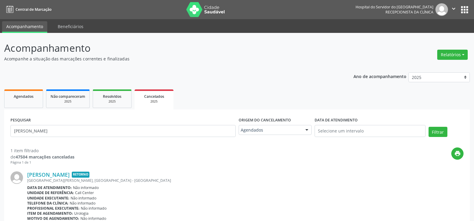
scroll to position [44, 0]
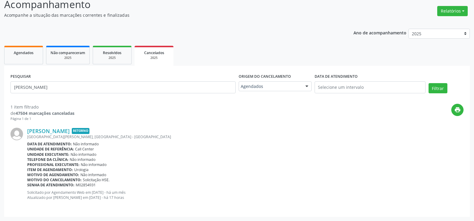
click at [68, 93] on div "PESQUISAR EDSON GOMES DE OLIVEIRA" at bounding box center [123, 84] width 228 height 25
click at [68, 86] on input "EDSON GOMES DE OLIVEIRA" at bounding box center [122, 87] width 225 height 12
paste input "LUCIANA FREITAS DA SILV"
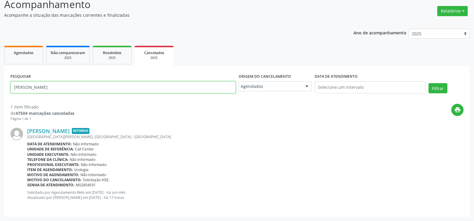
click at [428, 83] on button "Filtrar" at bounding box center [437, 88] width 19 height 10
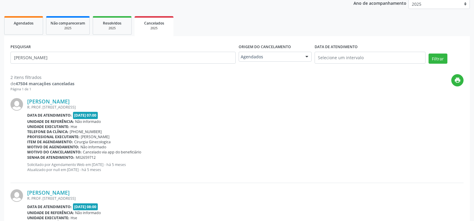
scroll to position [17, 0]
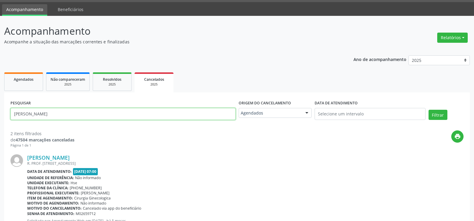
click at [109, 113] on input "LUCIANA FREITAS DA SILVA" at bounding box center [122, 114] width 225 height 12
paste input "ANA CAROLINE FRANCA CAETANO"
click at [428, 110] on button "Filtrar" at bounding box center [437, 115] width 19 height 10
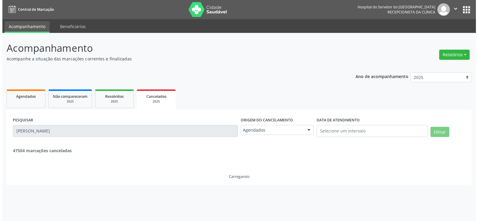
scroll to position [0, 0]
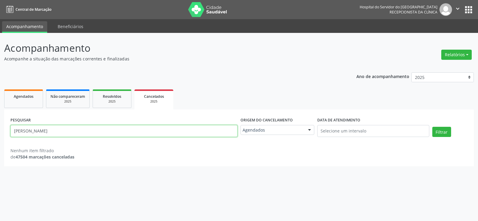
drag, startPoint x: 93, startPoint y: 133, endPoint x: 62, endPoint y: 135, distance: 31.1
click at [62, 135] on input "ANA CAROLINE FRANCA CAETANO" at bounding box center [123, 131] width 227 height 12
type input "ANA CAROLINE FRANCA"
click at [433, 127] on button "Filtrar" at bounding box center [442, 132] width 19 height 10
drag, startPoint x: 126, startPoint y: 130, endPoint x: 0, endPoint y: 121, distance: 125.9
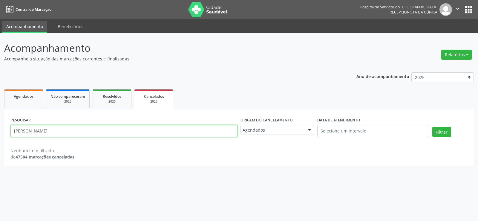
click at [0, 121] on div "Acompanhamento Acompanhe a situação das marcações correntes e finalizadas Relat…" at bounding box center [239, 127] width 478 height 188
paste input "MARINALVA SILVA DE SOUZA"
type input "MARINALVA SILVA DE SOUZA"
click at [433, 127] on button "Filtrar" at bounding box center [442, 132] width 19 height 10
